Goal: Task Accomplishment & Management: Complete application form

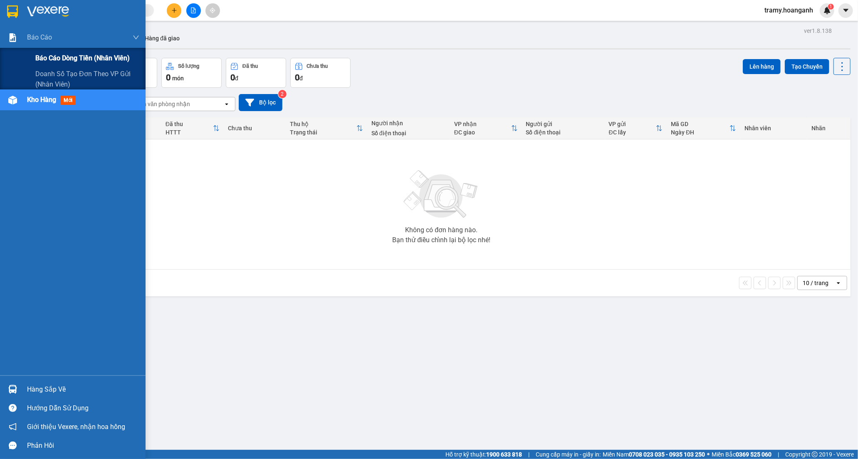
drag, startPoint x: 74, startPoint y: 56, endPoint x: 138, endPoint y: 60, distance: 65.0
click at [77, 59] on span "Báo cáo dòng tiền (nhân viên)" at bounding box center [82, 58] width 94 height 10
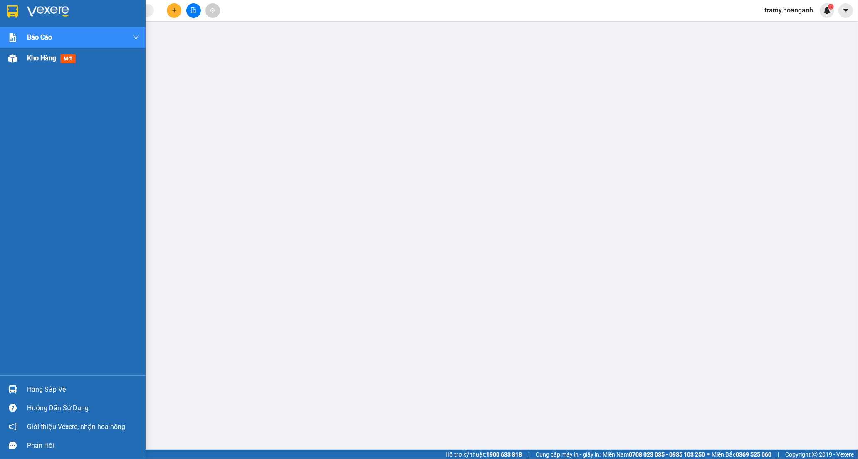
click at [44, 60] on span "Kho hàng" at bounding box center [41, 58] width 29 height 8
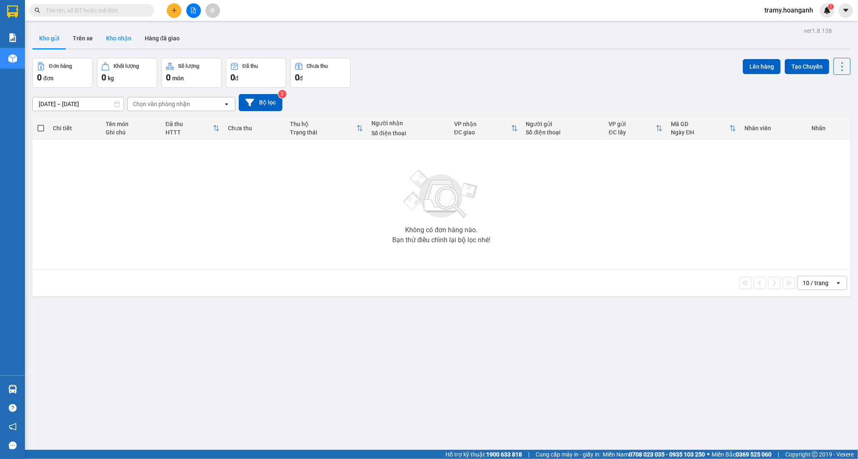
click at [114, 41] on button "Kho nhận" at bounding box center [118, 38] width 39 height 20
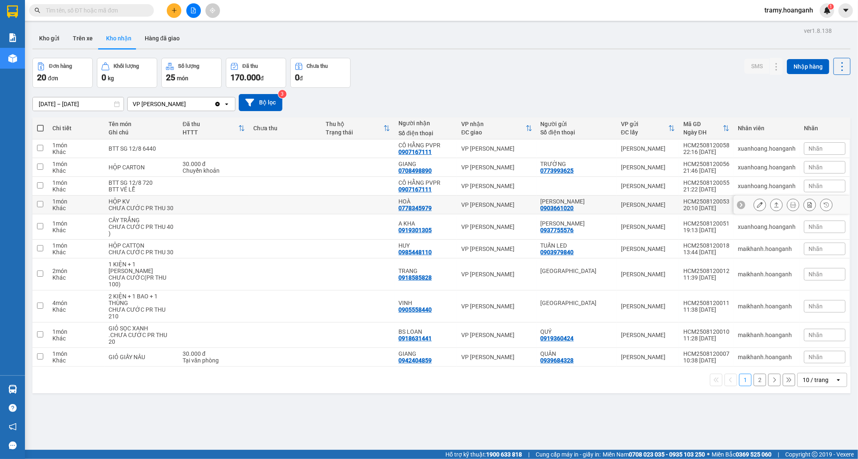
click at [235, 205] on td at bounding box center [213, 204] width 71 height 19
checkbox input "true"
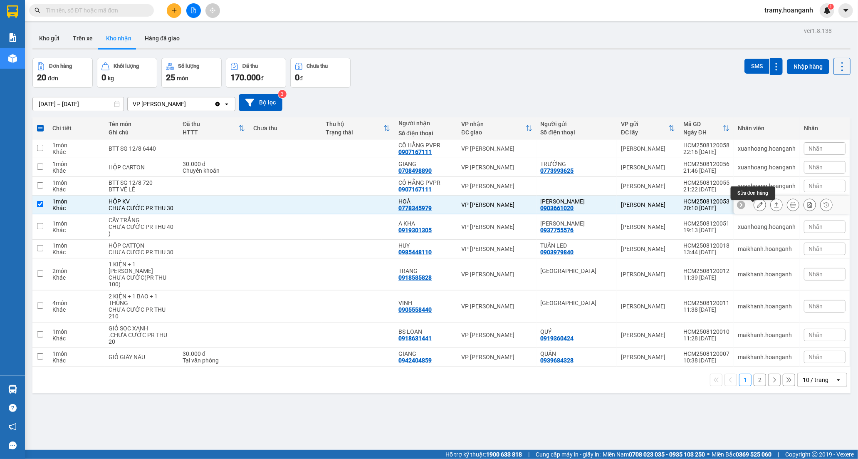
click at [757, 208] on icon at bounding box center [760, 205] width 6 height 6
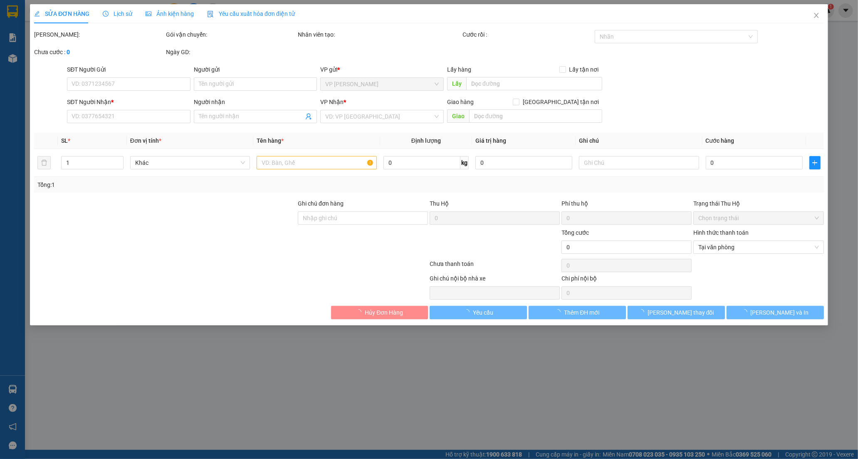
type input "0903661020"
type input "[PERSON_NAME]"
type input "0778345979"
type input "HOÀ"
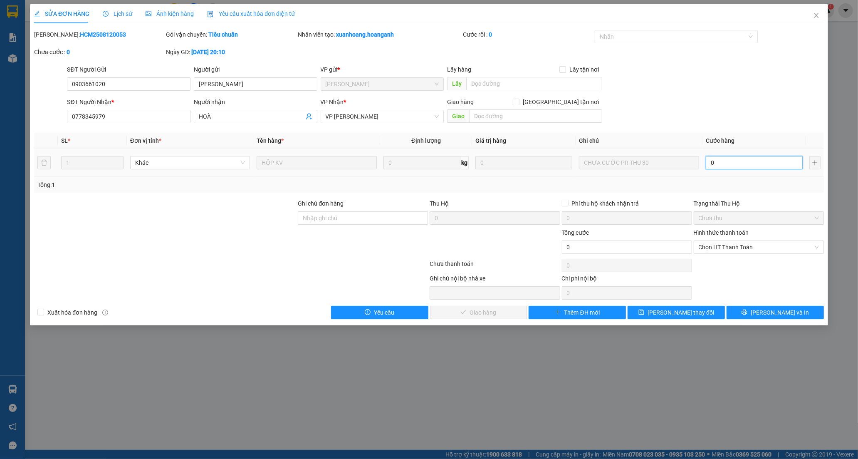
click at [722, 167] on input "0" at bounding box center [754, 162] width 97 height 13
type input "3"
type input "30"
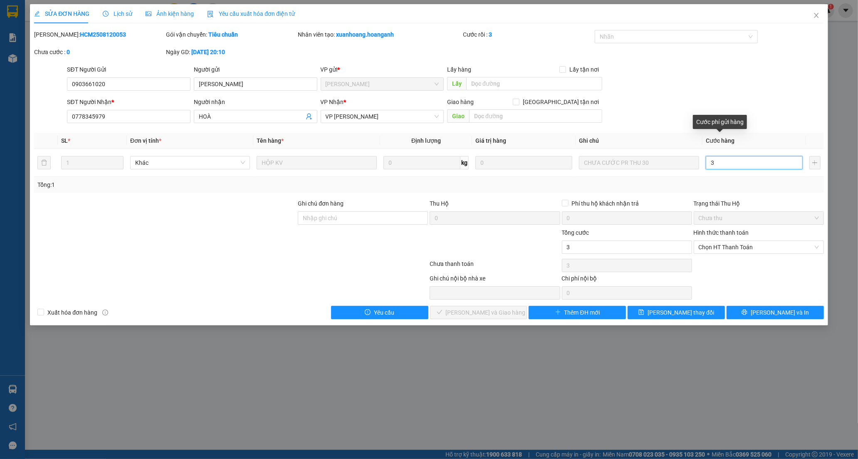
type input "30"
click at [717, 246] on span "Chọn HT Thanh Toán" at bounding box center [759, 247] width 120 height 12
type input "30"
type input "30.000"
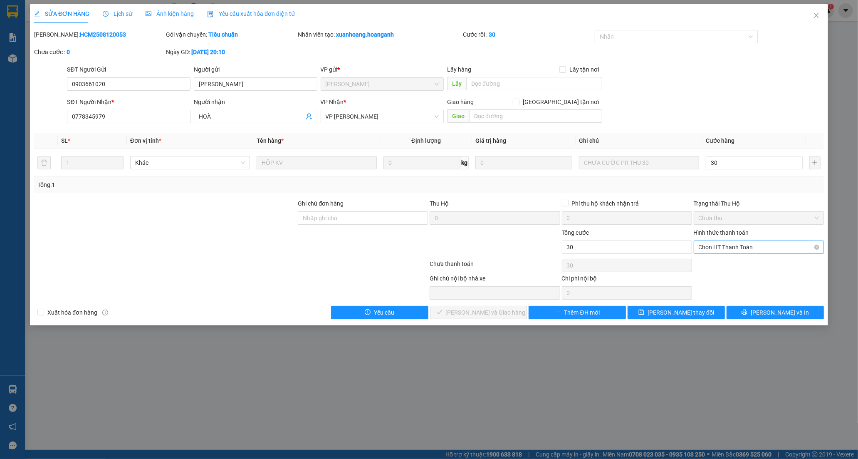
type input "30.000"
drag, startPoint x: 714, startPoint y: 260, endPoint x: 703, endPoint y: 266, distance: 12.5
click at [713, 261] on div "Tại văn phòng" at bounding box center [759, 263] width 120 height 9
type input "0"
click at [483, 312] on span "[PERSON_NAME] và Giao hàng" at bounding box center [486, 312] width 80 height 9
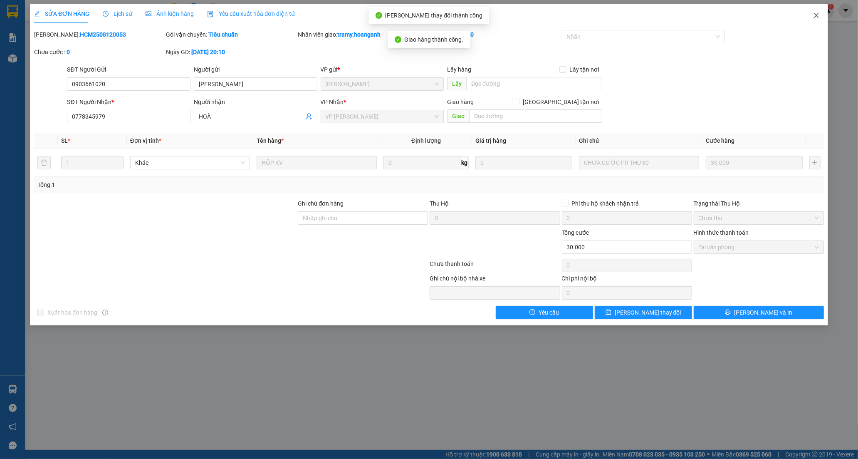
click at [816, 15] on icon "close" at bounding box center [816, 15] width 5 height 5
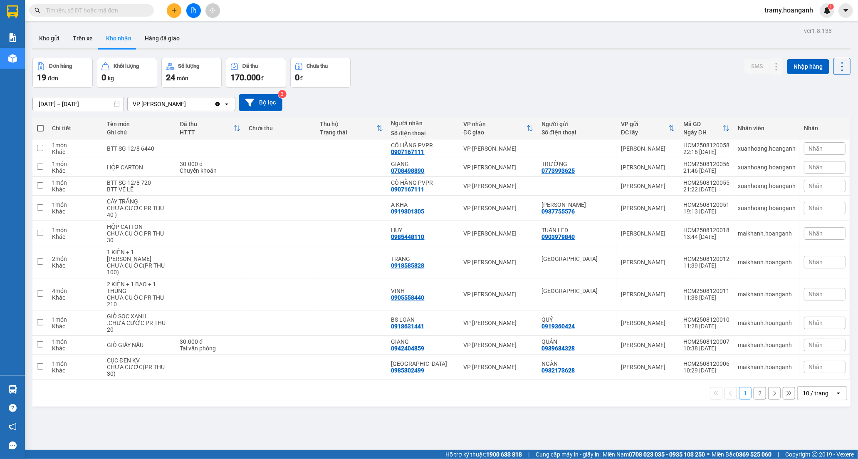
click at [810, 394] on div "10 / trang" at bounding box center [816, 393] width 26 height 8
click at [808, 375] on span "100 / trang" at bounding box center [812, 375] width 30 height 8
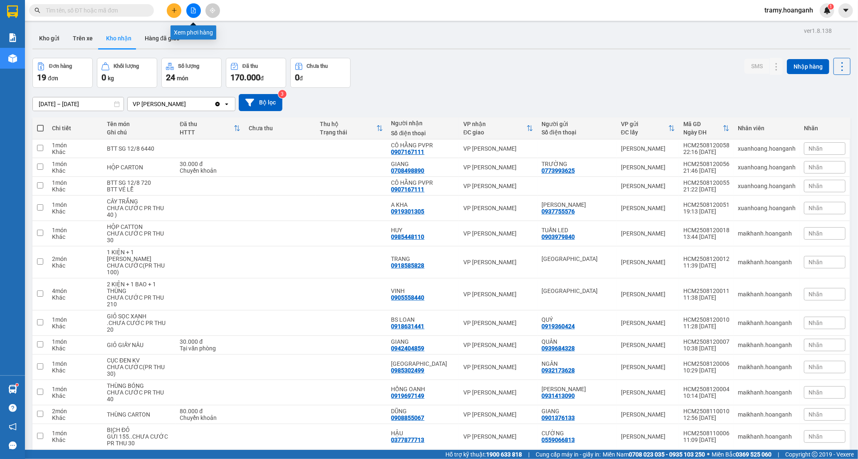
click at [193, 11] on icon "file-add" at bounding box center [193, 10] width 5 height 6
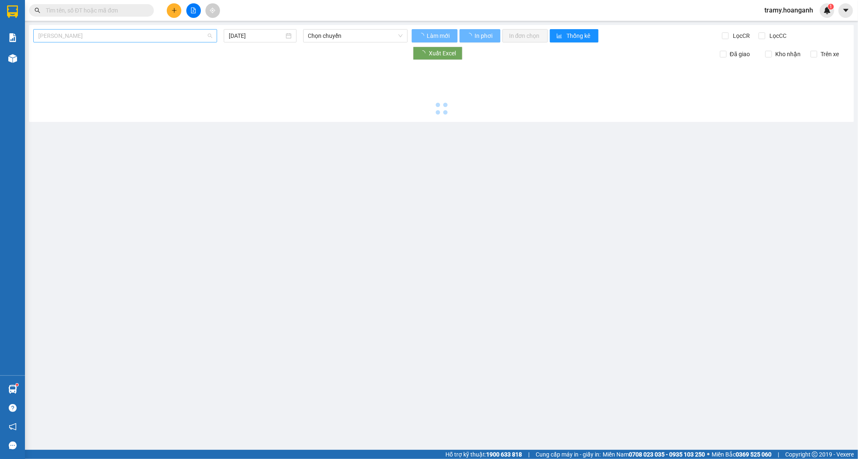
click at [111, 39] on span "[PERSON_NAME]" at bounding box center [125, 36] width 174 height 12
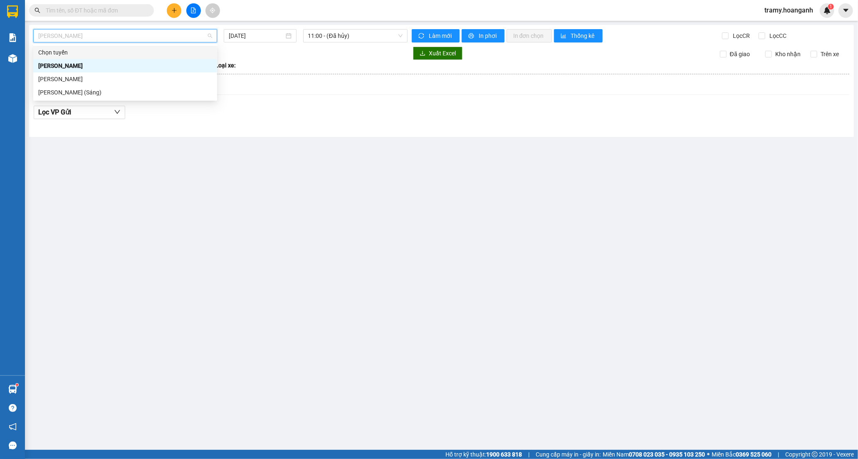
click at [86, 11] on input "text" at bounding box center [95, 10] width 98 height 9
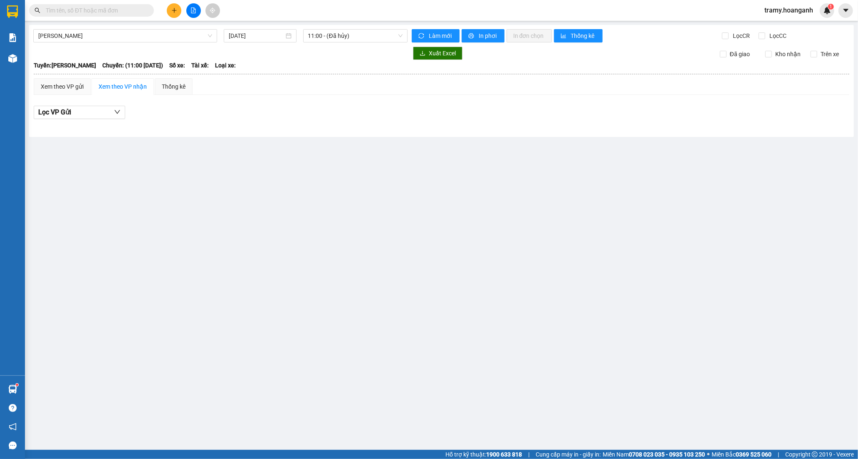
click at [88, 11] on input "text" at bounding box center [95, 10] width 98 height 9
click at [111, 9] on input "text" at bounding box center [95, 10] width 98 height 9
click at [106, 9] on input "text" at bounding box center [95, 10] width 98 height 9
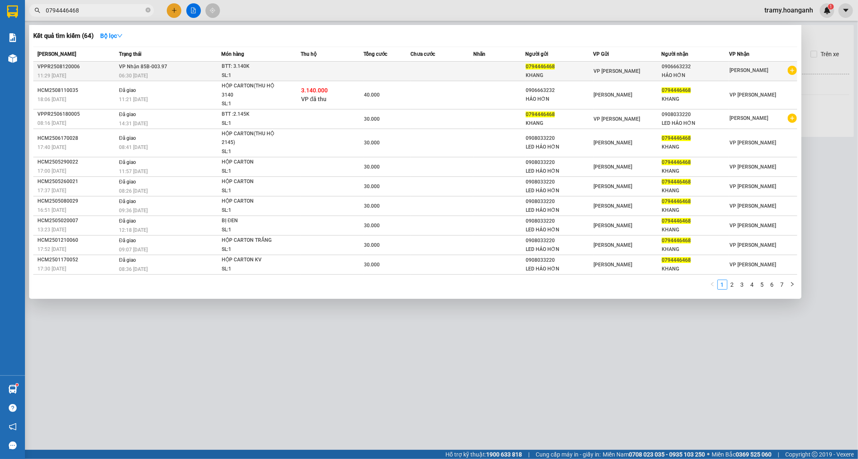
type input "0794446468"
click at [388, 69] on td at bounding box center [386, 72] width 47 height 20
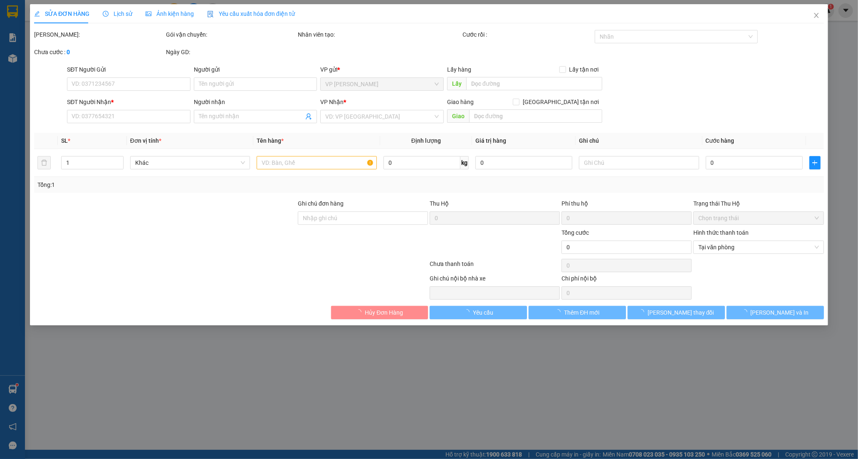
type input "0794446468"
type input "KHANG"
type input "0906663232"
type input "HẢO HỚN"
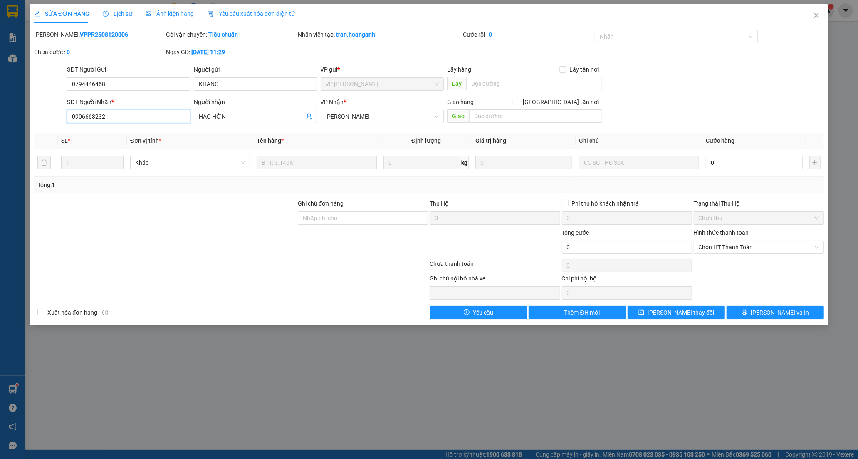
drag, startPoint x: 122, startPoint y: 121, endPoint x: 27, endPoint y: 115, distance: 95.0
click at [27, 115] on div "SỬA ĐƠN HÀNG Lịch sử Ảnh kiện hàng Yêu cầu xuất hóa đơn điện tử Total Paid Fee …" at bounding box center [429, 229] width 858 height 459
click at [170, 255] on div at bounding box center [165, 242] width 264 height 29
